Goal: Transaction & Acquisition: Obtain resource

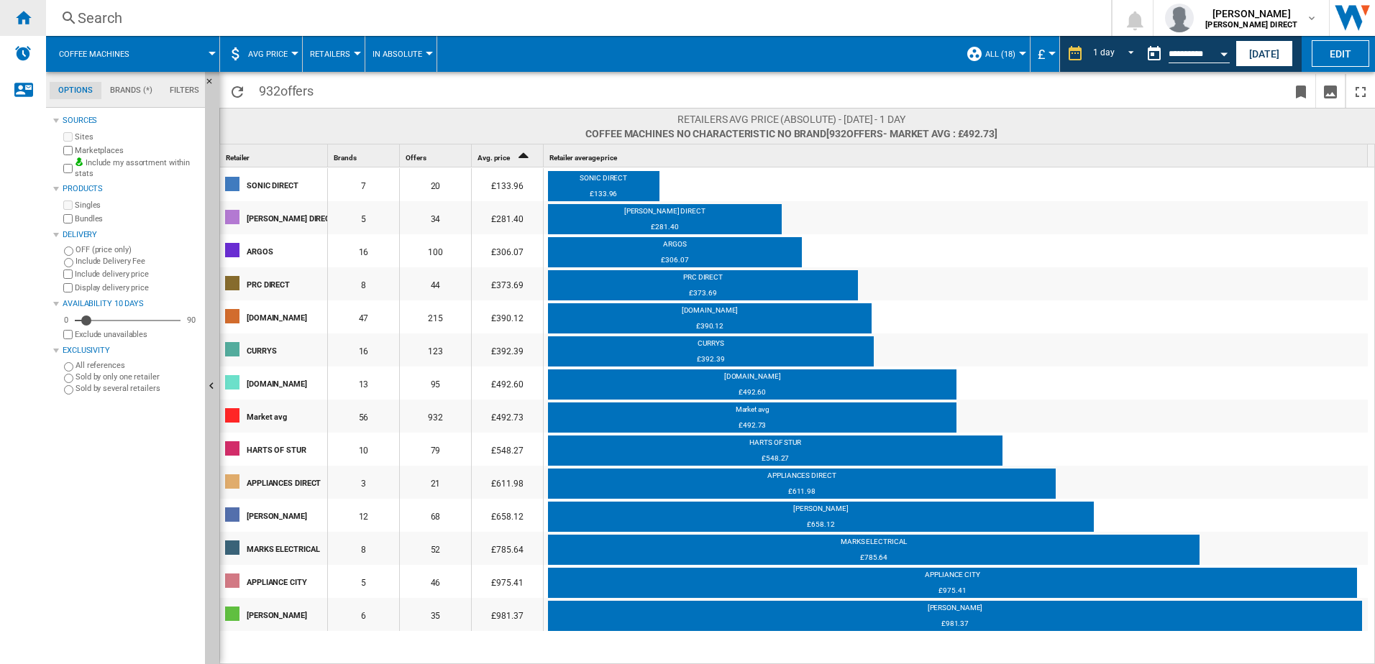
click at [27, 9] on ng-md-icon "Home" at bounding box center [22, 17] width 17 height 17
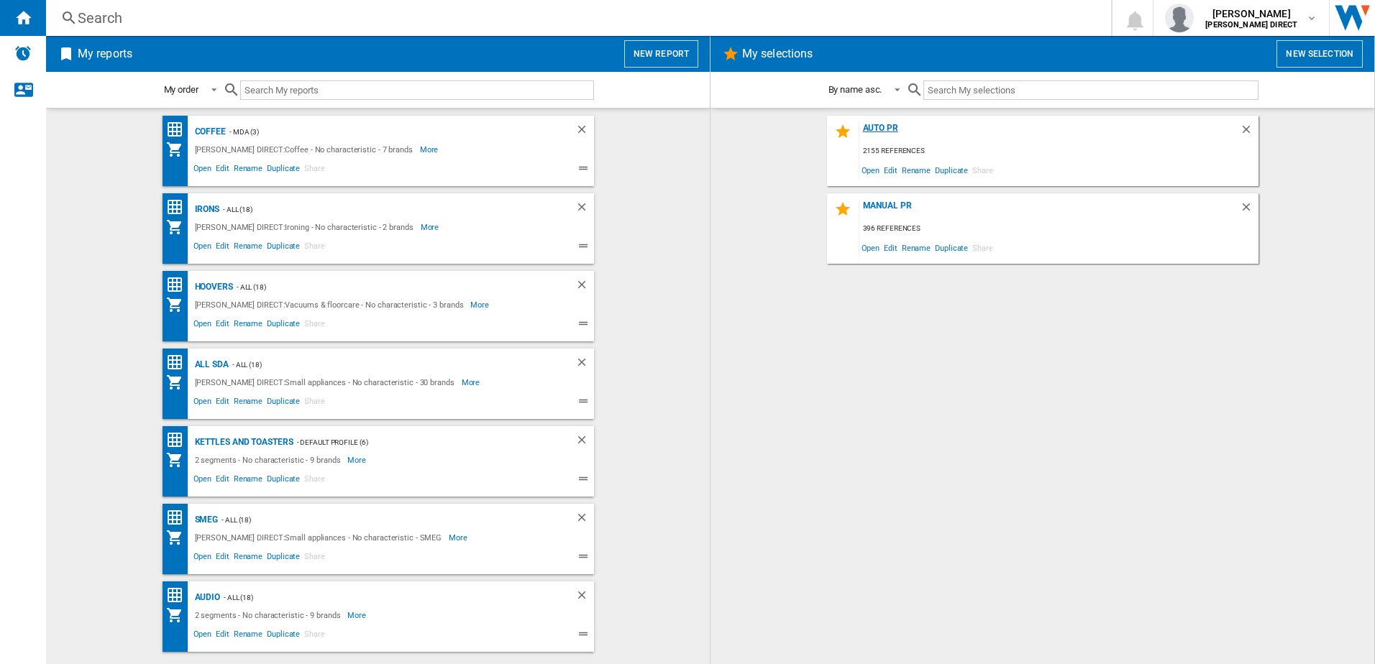
click at [877, 124] on div "AUTO PR" at bounding box center [1049, 132] width 380 height 19
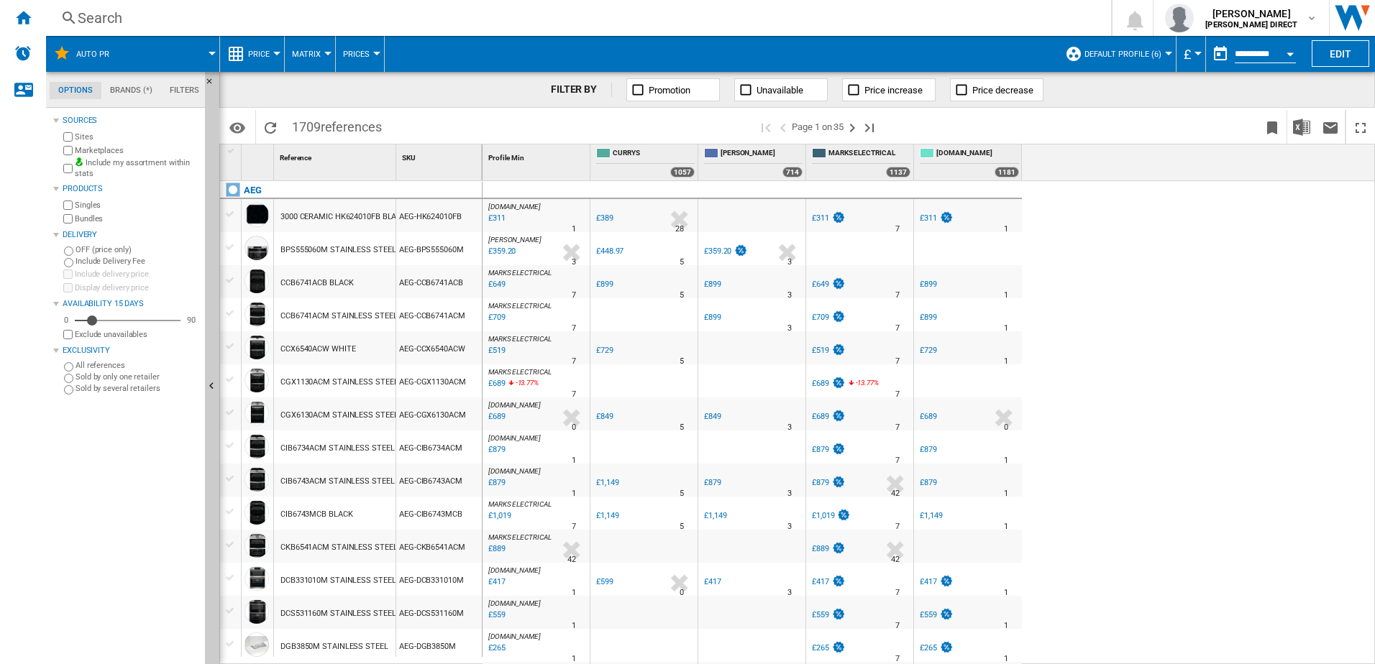
click at [71, 155] on div "Marketplaces" at bounding box center [129, 151] width 139 height 14
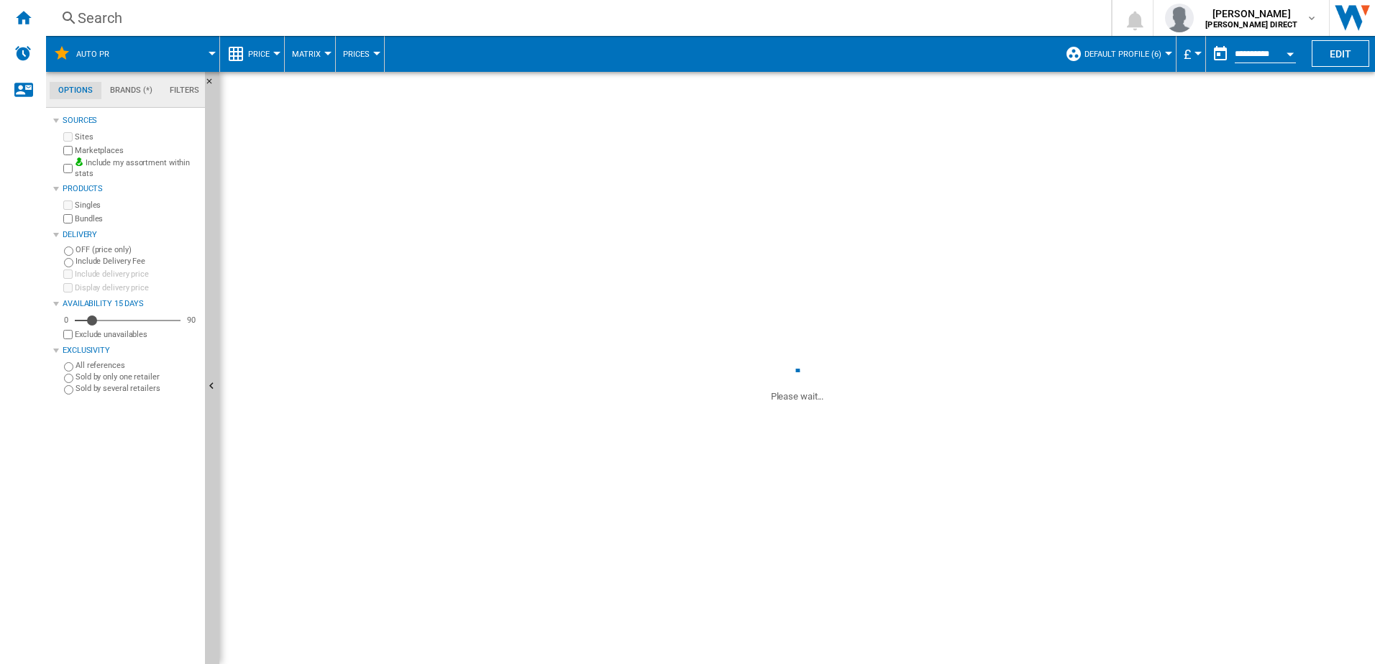
click at [1137, 57] on span "Default profile (6)" at bounding box center [1122, 54] width 77 height 9
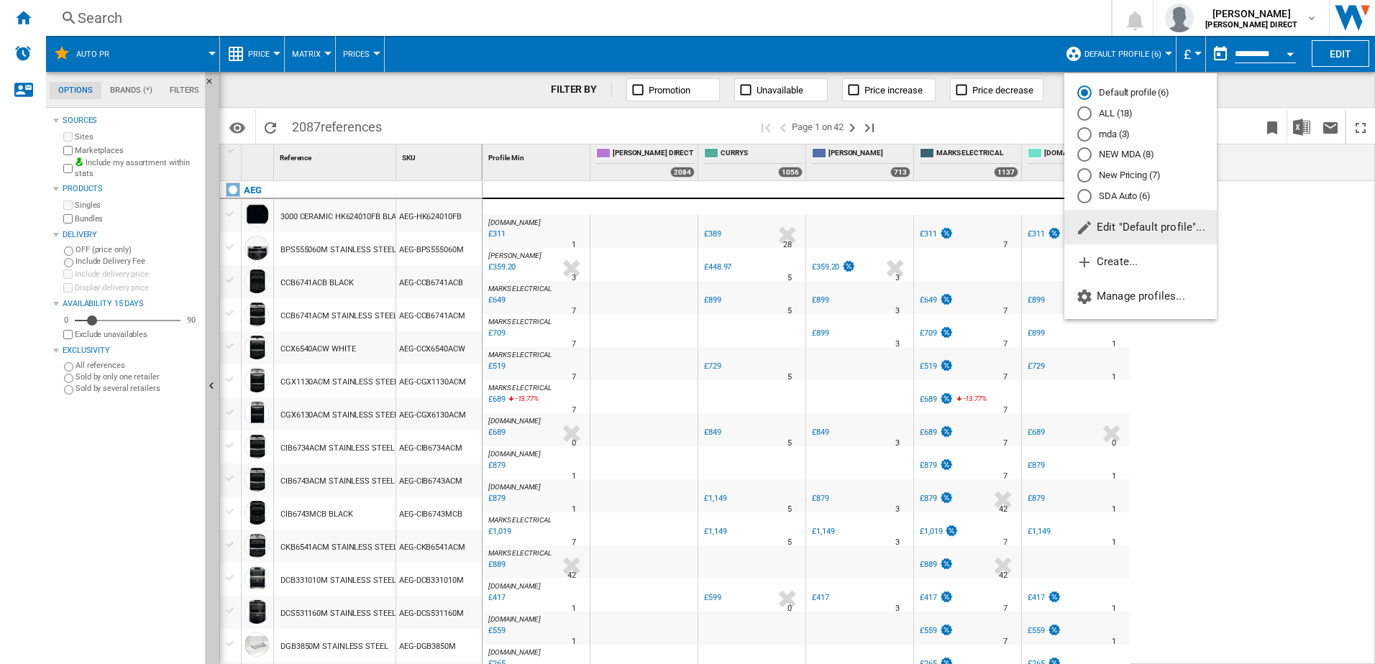
click at [1134, 178] on md-radio-button "New Pricing (7)" at bounding box center [1140, 176] width 127 height 14
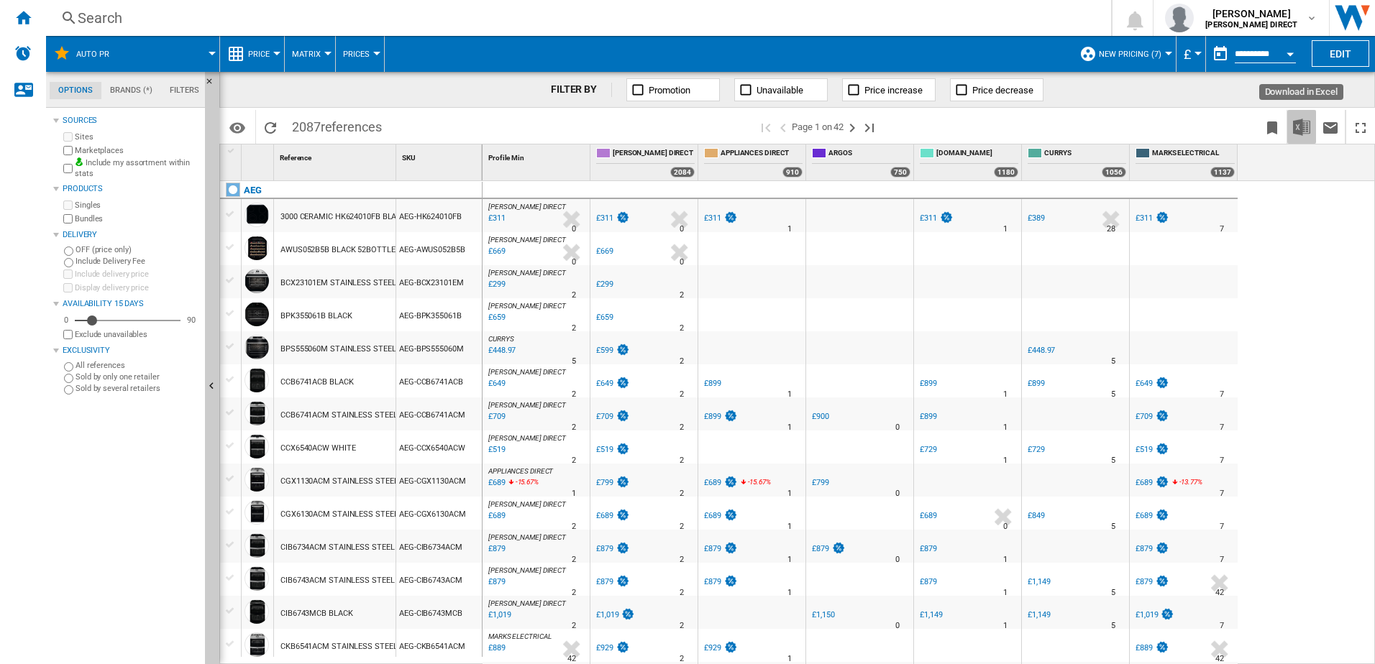
click at [1293, 126] on img "Download in Excel" at bounding box center [1301, 127] width 17 height 17
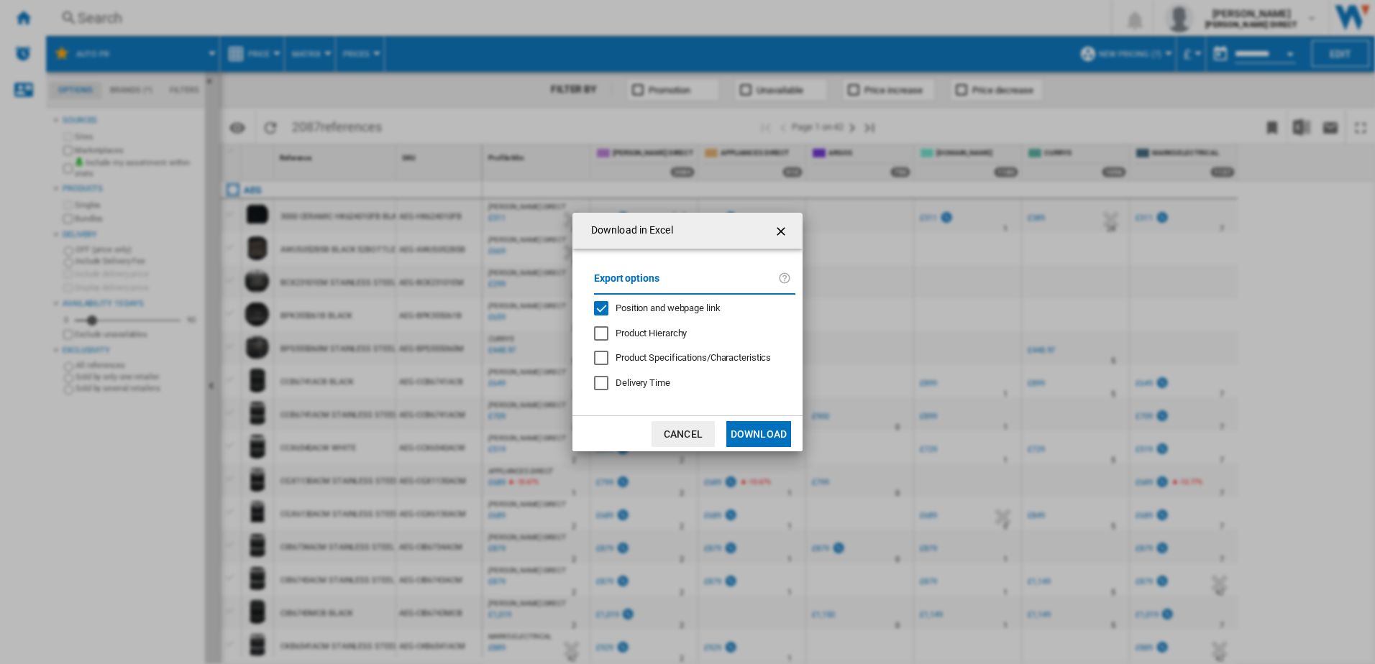
click at [597, 306] on div "Position and webpage link" at bounding box center [601, 308] width 14 height 14
click at [770, 437] on button "Download" at bounding box center [758, 434] width 65 height 26
